Goal: Navigation & Orientation: Find specific page/section

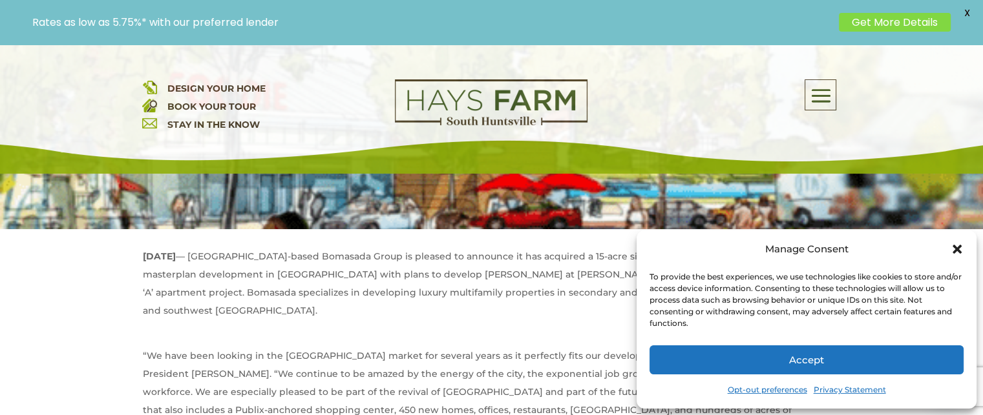
scroll to position [446, 0]
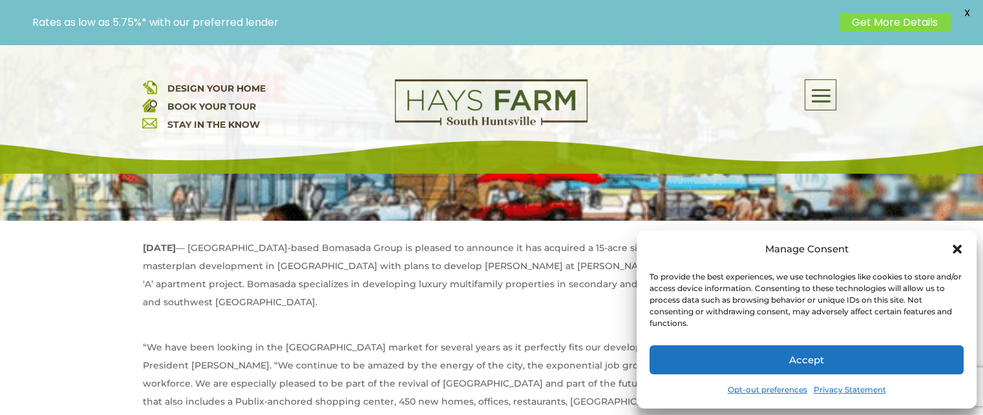
click at [952, 245] on icon "Close dialog" at bounding box center [956, 249] width 9 height 9
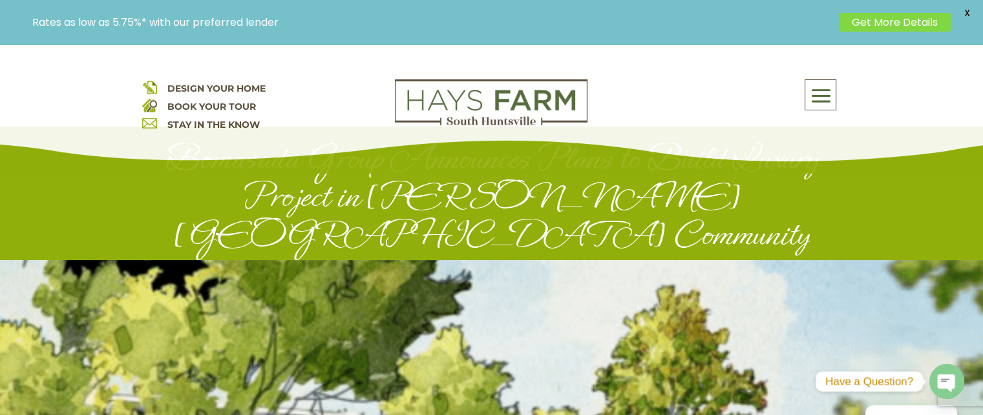
scroll to position [0, 0]
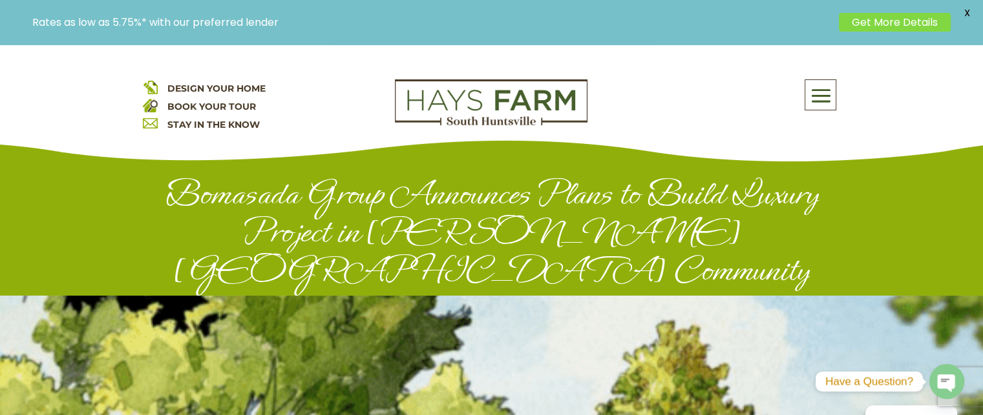
click at [827, 105] on span at bounding box center [820, 96] width 30 height 30
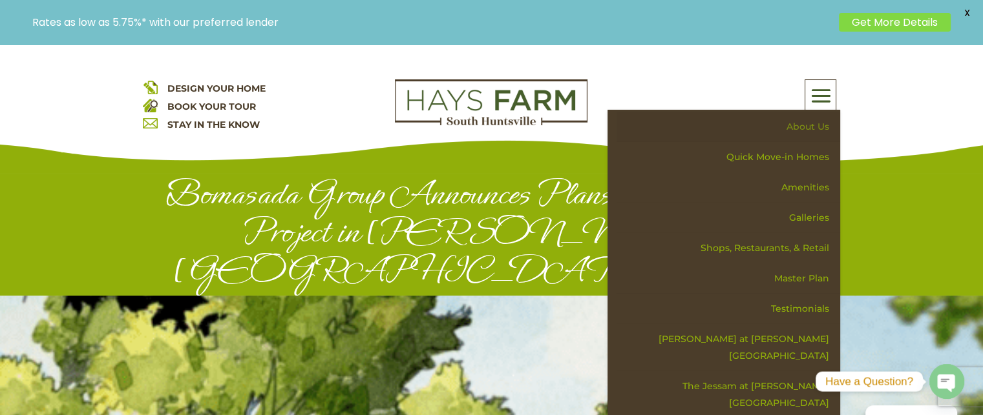
click at [822, 134] on link "About Us" at bounding box center [728, 127] width 224 height 30
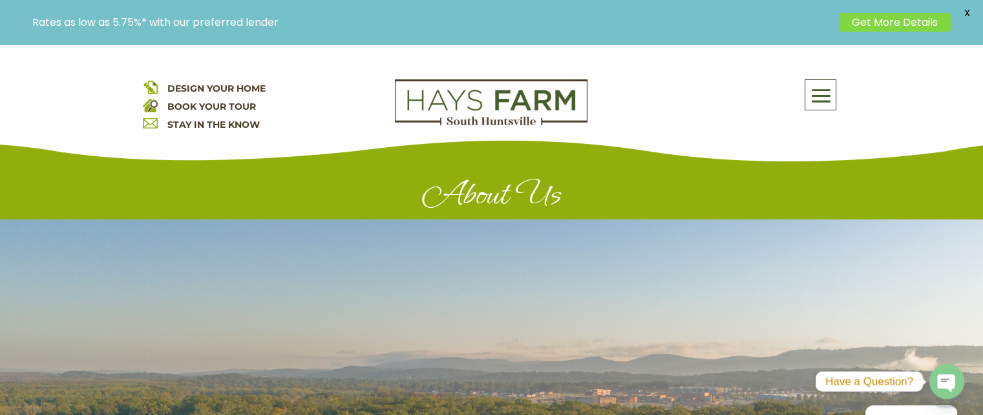
click at [813, 97] on span at bounding box center [820, 96] width 30 height 30
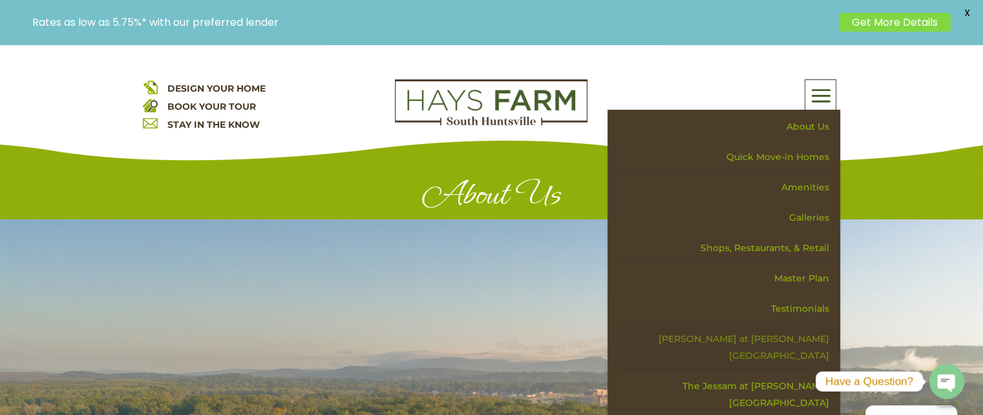
click at [817, 342] on link "[PERSON_NAME] at [PERSON_NAME][GEOGRAPHIC_DATA]" at bounding box center [728, 347] width 224 height 47
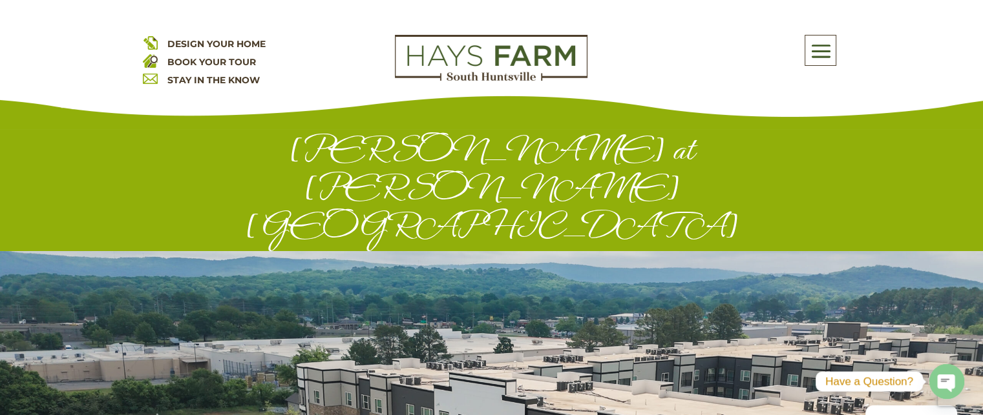
click at [819, 57] on span at bounding box center [820, 51] width 30 height 30
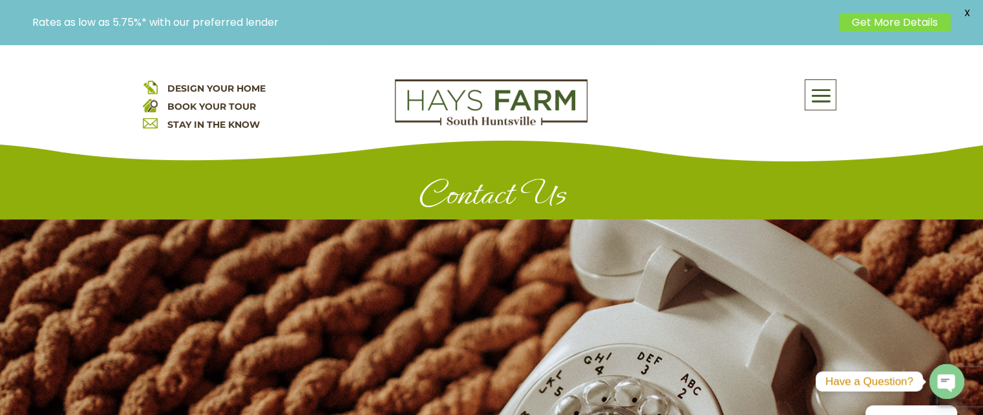
click at [830, 98] on span at bounding box center [820, 96] width 30 height 30
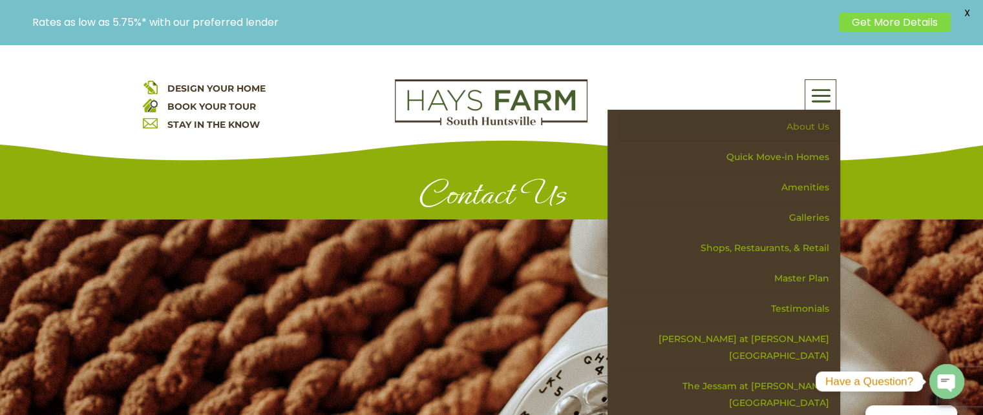
click at [810, 137] on link "About Us" at bounding box center [728, 127] width 224 height 30
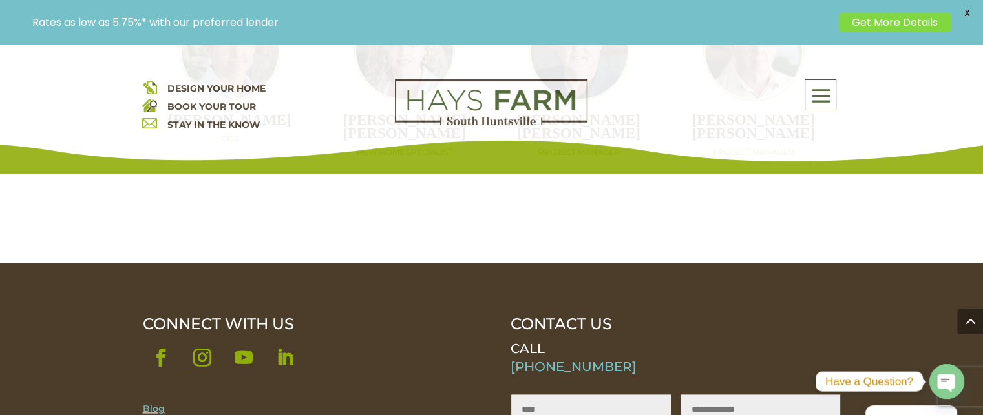
scroll to position [1594, 0]
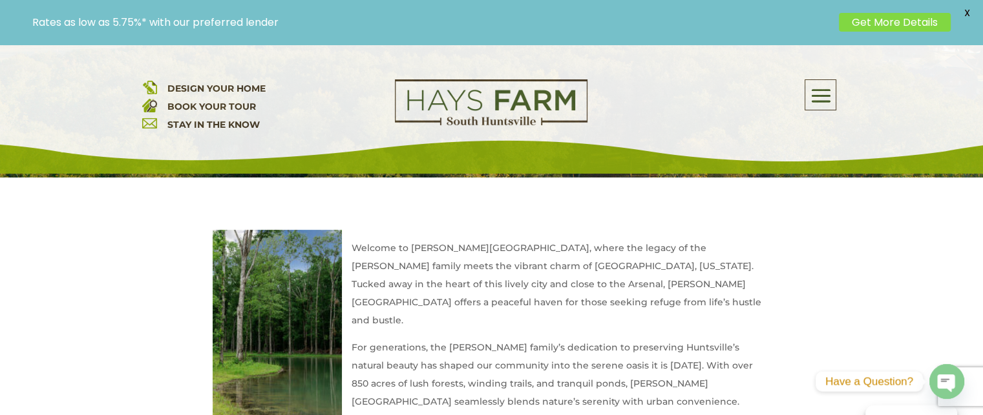
scroll to position [421, 0]
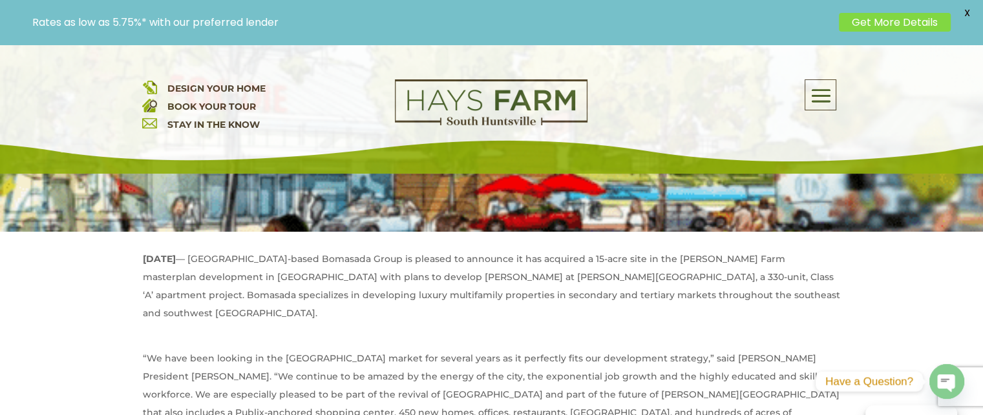
scroll to position [439, 0]
